Goal: Transaction & Acquisition: Purchase product/service

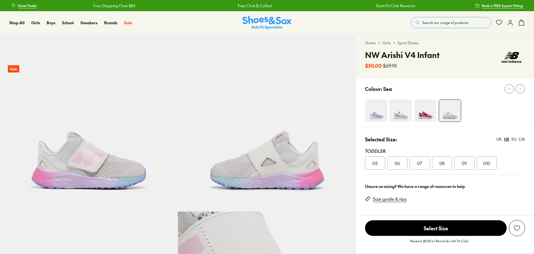
click at [422, 164] on div "07" at bounding box center [420, 163] width 20 height 13
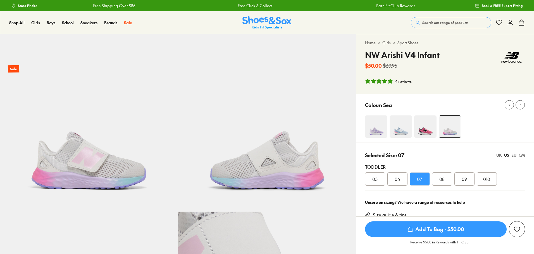
select select "*"
click at [421, 132] on img at bounding box center [425, 127] width 22 height 22
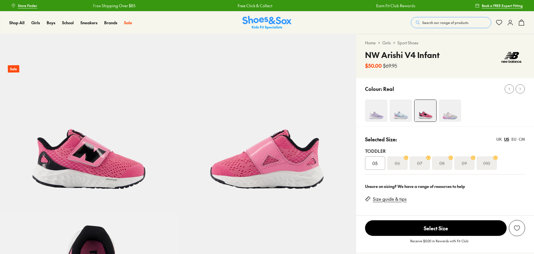
click at [407, 133] on div "Selected Size: UK US EU CM Toddler 05 06 07 08 09 010" at bounding box center [445, 152] width 178 height 53
click at [405, 120] on img at bounding box center [400, 111] width 22 height 22
select select "*"
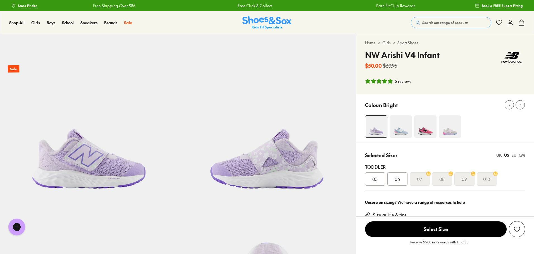
select select "*"
click at [451, 130] on img at bounding box center [450, 127] width 22 height 22
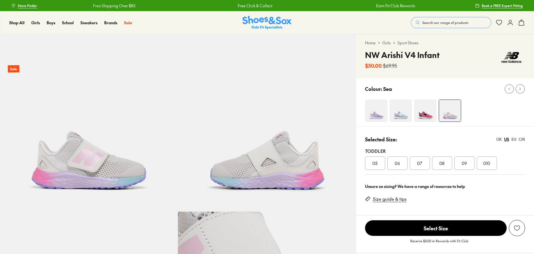
select select "*"
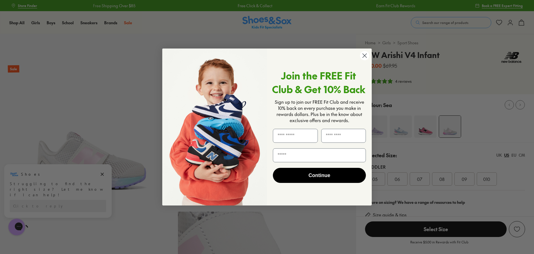
click at [482, 113] on div "Close dialog Join the FREE Fit Club & Get 10% Back Sign up to join our FREE Fit…" at bounding box center [267, 127] width 534 height 254
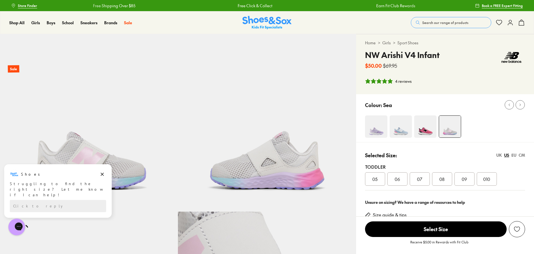
click at [375, 128] on img at bounding box center [376, 127] width 22 height 22
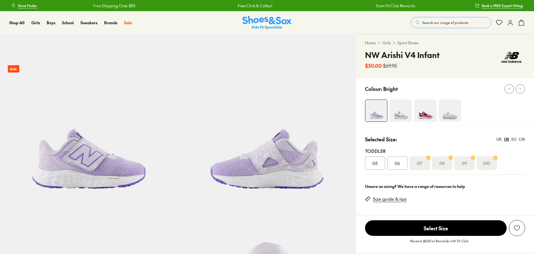
select select "*"
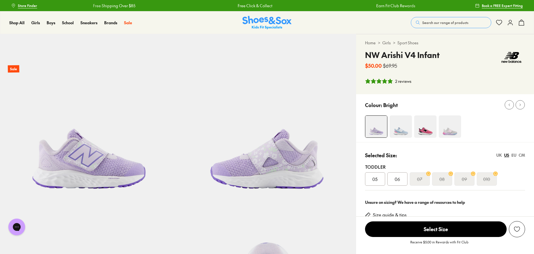
click at [403, 131] on img at bounding box center [400, 127] width 22 height 22
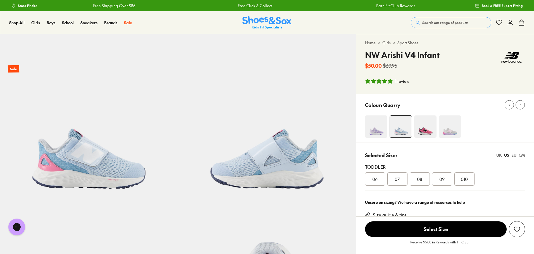
click at [425, 125] on img at bounding box center [425, 127] width 22 height 22
select select "*"
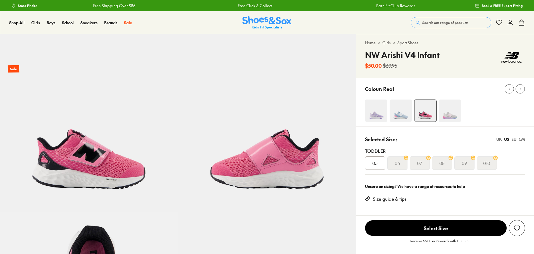
select select "*"
click at [447, 117] on img at bounding box center [450, 111] width 22 height 22
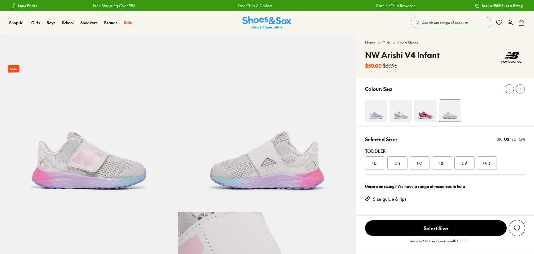
select select "*"
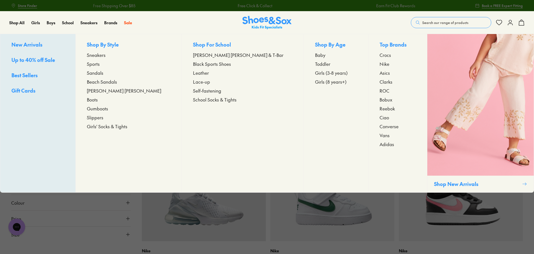
click at [315, 64] on span "Toddler" at bounding box center [322, 64] width 15 height 7
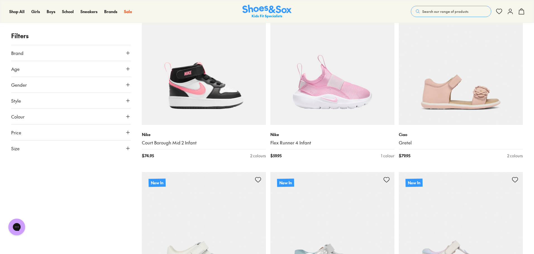
click at [76, 149] on button "Size" at bounding box center [70, 149] width 119 height 16
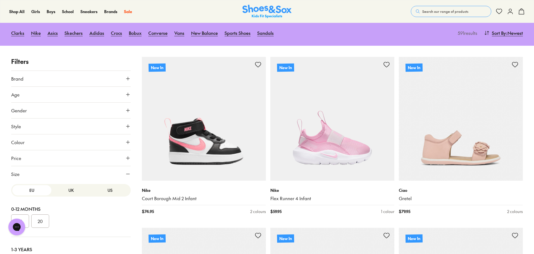
click at [106, 191] on button "US" at bounding box center [109, 190] width 39 height 10
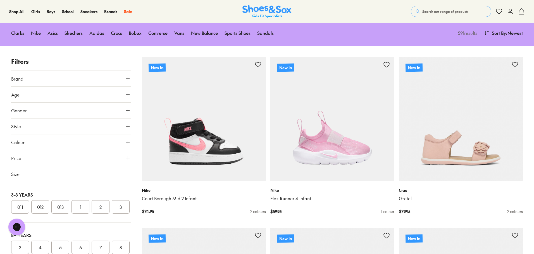
scroll to position [56, 0]
click at [61, 207] on button "07" at bounding box center [60, 205] width 18 height 13
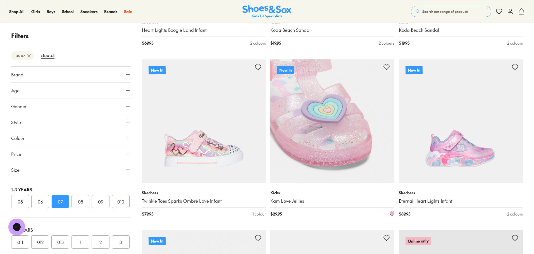
scroll to position [1005, 0]
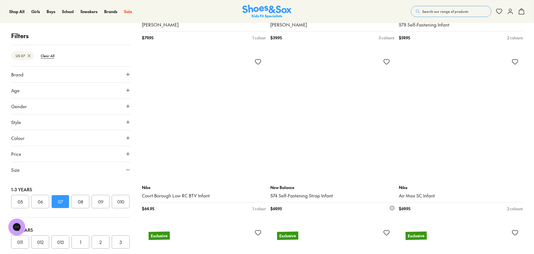
scroll to position [2457, 0]
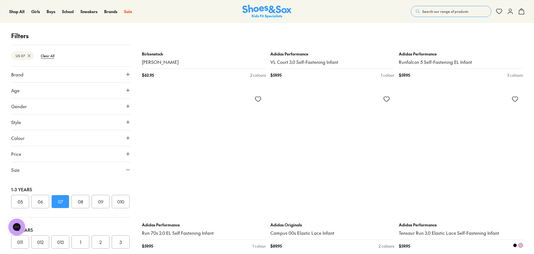
scroll to position [5164, 0]
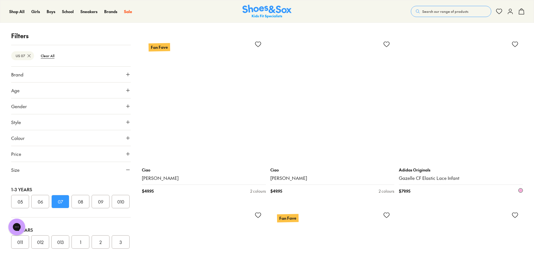
scroll to position [5723, 0]
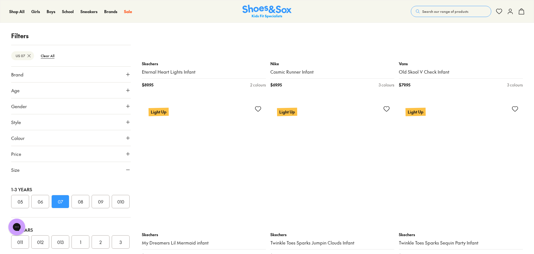
scroll to position [8570, 0]
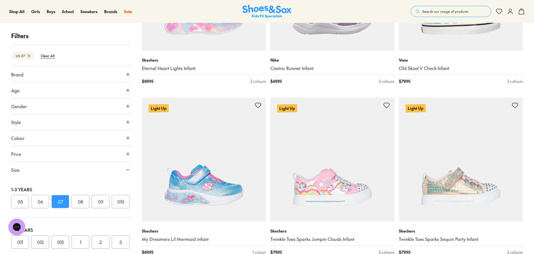
click at [44, 128] on button "Style" at bounding box center [70, 122] width 119 height 16
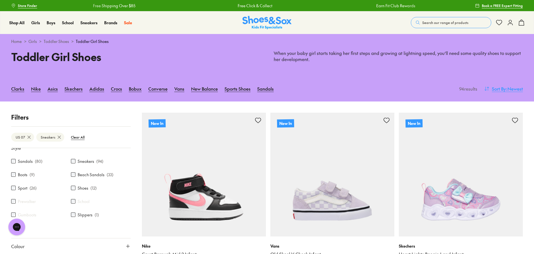
click at [515, 92] on span ": Newest" at bounding box center [514, 88] width 17 height 7
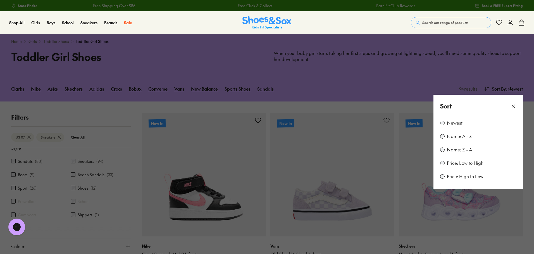
click at [468, 164] on label "Price: Low to High" at bounding box center [465, 163] width 37 height 6
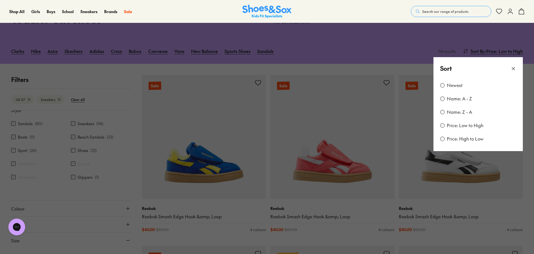
click at [386, 43] on button at bounding box center [267, 127] width 534 height 254
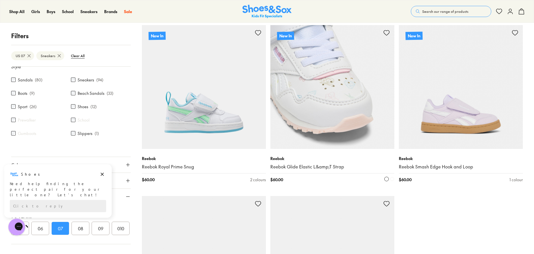
scroll to position [1657, 0]
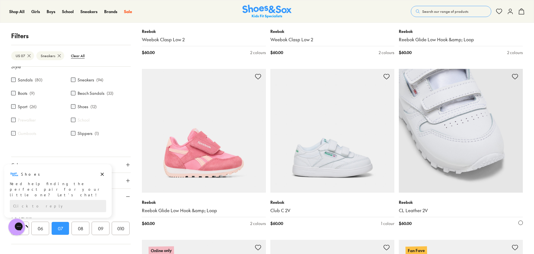
scroll to position [2103, 0]
